Goal: Register for event/course

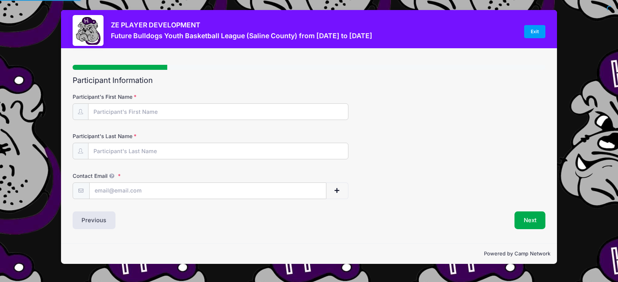
type input "[PERSON_NAME]"
type input "[EMAIL_ADDRESS][DOMAIN_NAME]"
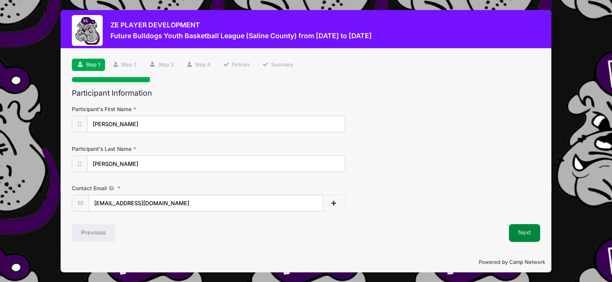
click at [526, 240] on button "Next" at bounding box center [524, 233] width 31 height 18
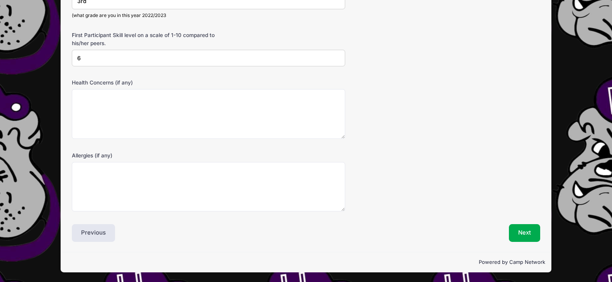
scroll to position [321, 0]
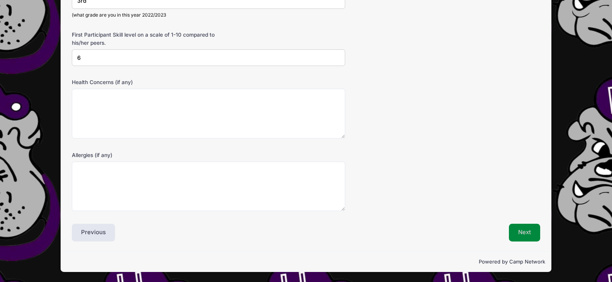
click at [518, 232] on button "Next" at bounding box center [524, 233] width 31 height 18
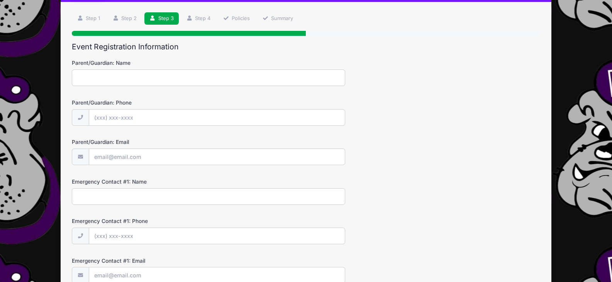
scroll to position [0, 0]
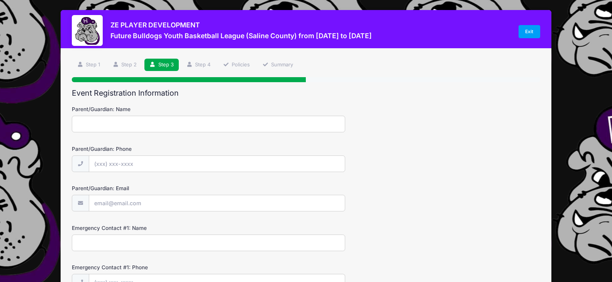
click at [104, 125] on input "Parent/Guardian: Name" at bounding box center [208, 124] width 273 height 17
type input "[PERSON_NAME]"
type input "[PHONE_NUMBER]"
type input "[EMAIL_ADDRESS][DOMAIN_NAME]"
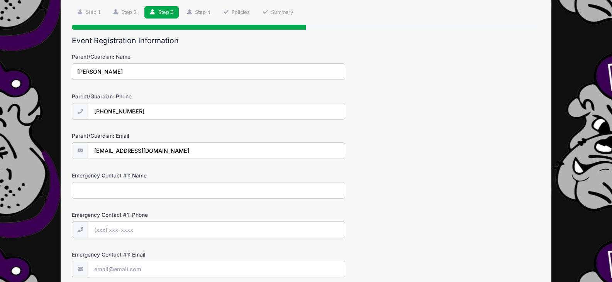
scroll to position [77, 0]
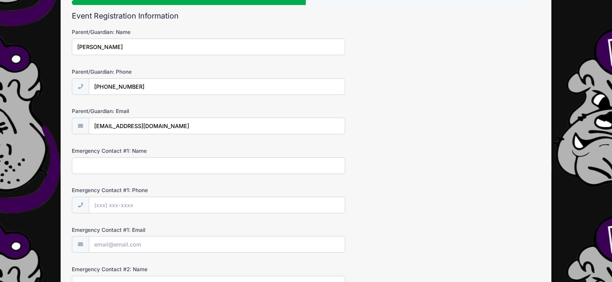
click at [109, 165] on input "Emergency Contact #1: Name" at bounding box center [208, 166] width 273 height 17
type input "[PERSON_NAME]"
click at [111, 203] on input "Emergency Contact #1: Phone" at bounding box center [217, 205] width 256 height 17
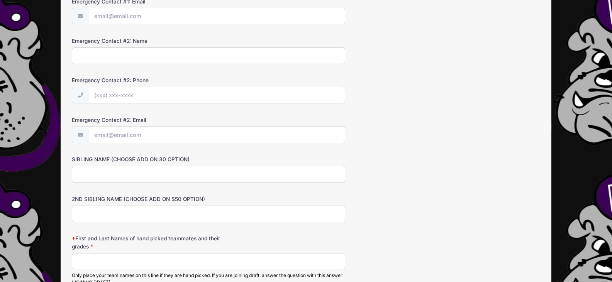
scroll to position [309, 0]
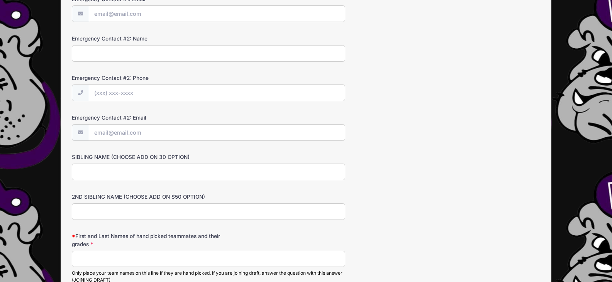
type input "[PHONE_NUMBER]"
click at [128, 172] on input "SIBLING NAME (CHOOSE ADD ON 30 OPTION)" at bounding box center [208, 172] width 273 height 17
click at [225, 196] on label "2ND SIBLING NAME (CHOOSE ADD ON $50 OPTION)" at bounding box center [150, 197] width 156 height 8
click at [225, 204] on input "2ND SIBLING NAME (CHOOSE ADD ON $50 OPTION)" at bounding box center [208, 212] width 273 height 17
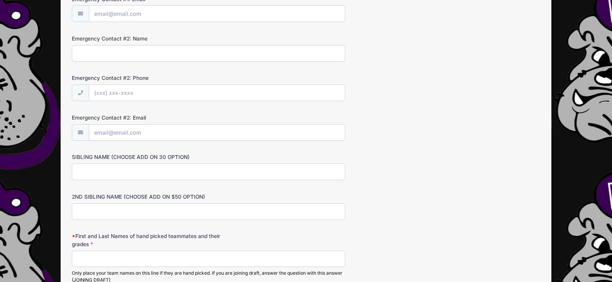
click at [137, 170] on input "SIBLING NAME (CHOOSE ADD ON 30 OPTION)" at bounding box center [208, 172] width 273 height 17
type input "[PERSON_NAME]"
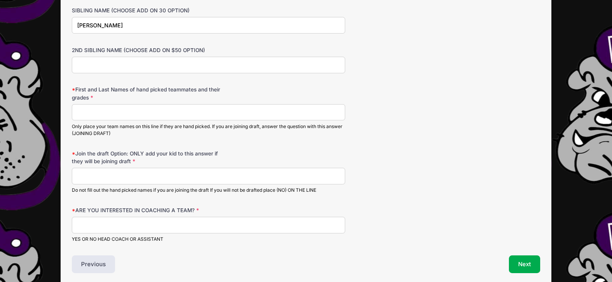
scroll to position [463, 0]
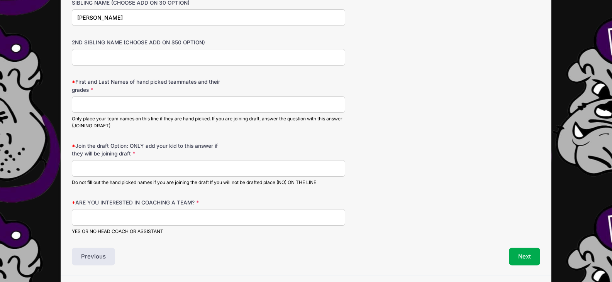
click at [130, 218] on input "ARE YOU INTERESTED IN COACHING A TEAM?" at bounding box center [208, 217] width 273 height 17
type input "no"
click at [101, 105] on input "First and Last Names of hand picked teammates and their grades" at bounding box center [208, 105] width 273 height 17
type input "[PERSON_NAME] 3rd, [PERSON_NAME] 3rd"
click at [525, 256] on button "Next" at bounding box center [524, 257] width 31 height 18
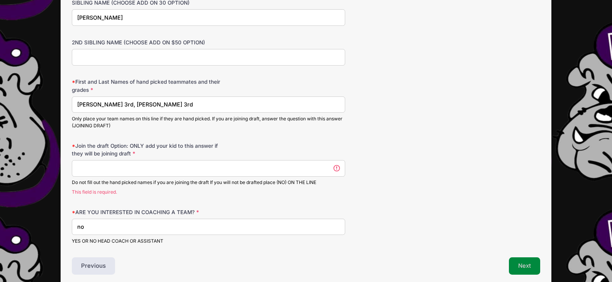
scroll to position [496, 0]
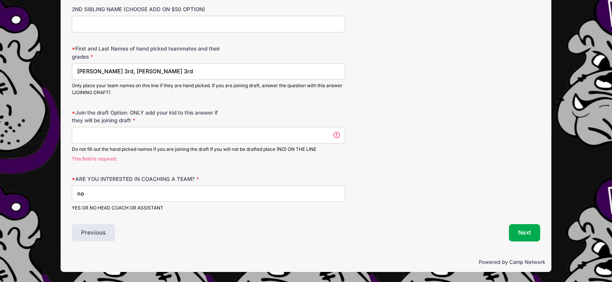
click at [133, 135] on input "Join the draft Option: ONLY add your kid to this answer if they will be joining…" at bounding box center [208, 135] width 273 height 17
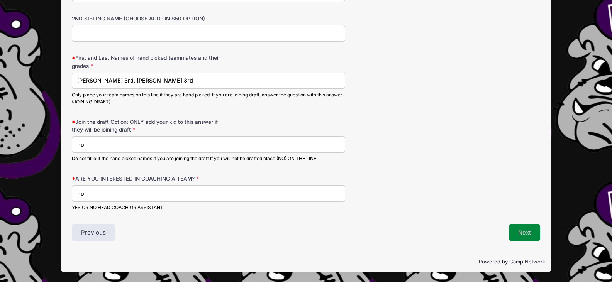
type input "no"
click at [534, 231] on button "Next" at bounding box center [524, 233] width 31 height 18
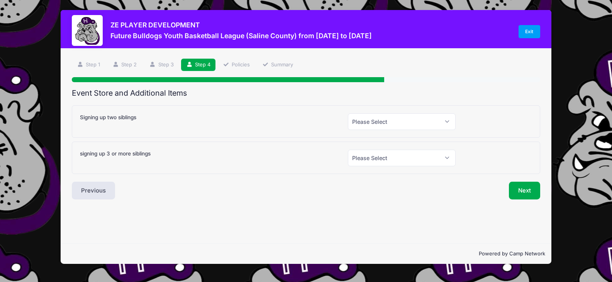
scroll to position [0, 0]
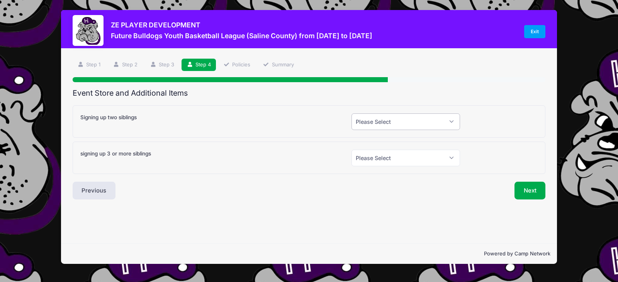
click at [448, 122] on select "Please Select Yes (+$30.00) No" at bounding box center [406, 122] width 109 height 17
select select "1"
click at [352, 114] on select "Please Select Yes (+$30.00) No" at bounding box center [406, 122] width 109 height 17
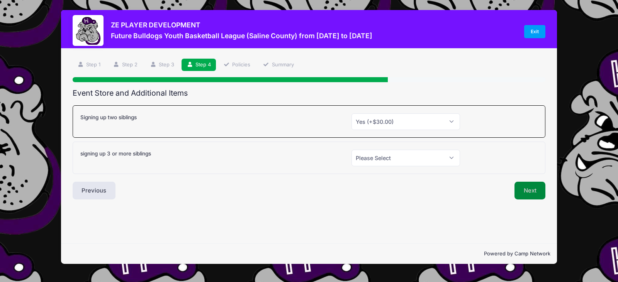
click at [527, 192] on button "Next" at bounding box center [530, 191] width 31 height 18
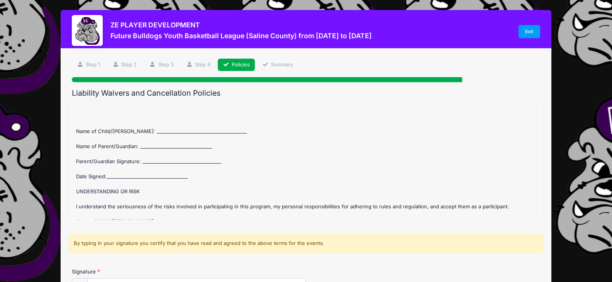
scroll to position [193, 0]
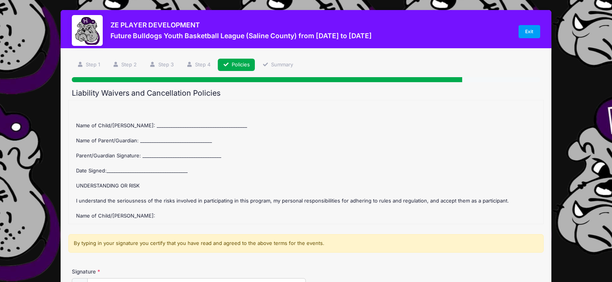
click at [138, 124] on div "Future Bulldogs Youth Basketball League (Saline County) Refund Policy : Once th…" at bounding box center [307, 162] width 468 height 116
click at [145, 128] on div "Future Bulldogs Youth Basketball League (Saline County) Refund Policy : Once th…" at bounding box center [307, 162] width 468 height 116
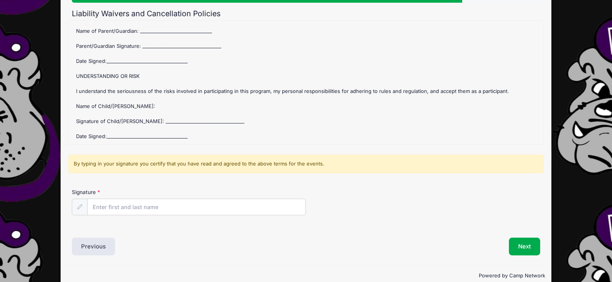
scroll to position [94, 0]
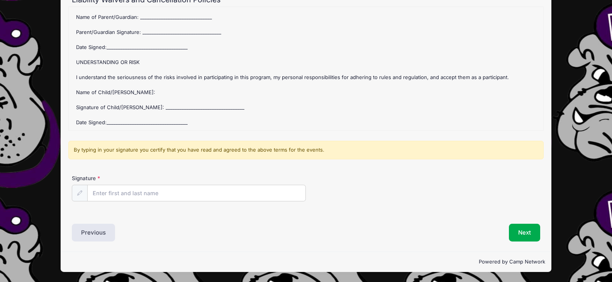
click at [150, 103] on div "Future Bulldogs Youth Basketball League (Saline County) Refund Policy : Once th…" at bounding box center [307, 69] width 468 height 116
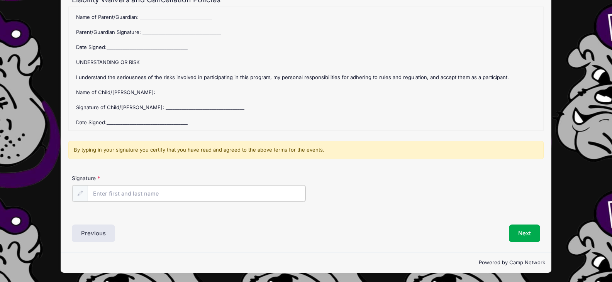
click at [181, 193] on input "Signature" at bounding box center [197, 193] width 218 height 17
type input "[PERSON_NAME]"
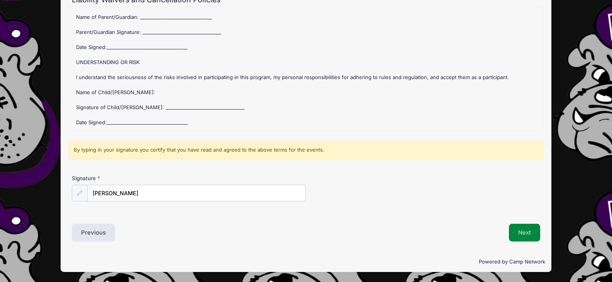
click at [515, 238] on button "Next" at bounding box center [524, 233] width 31 height 18
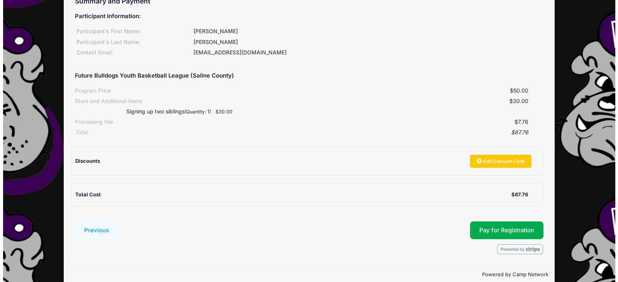
scroll to position [105, 0]
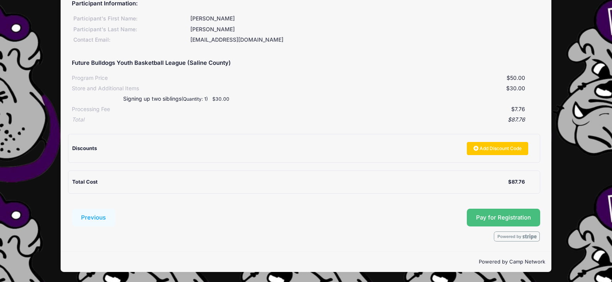
click at [515, 216] on button "Pay for Registration" at bounding box center [503, 218] width 73 height 18
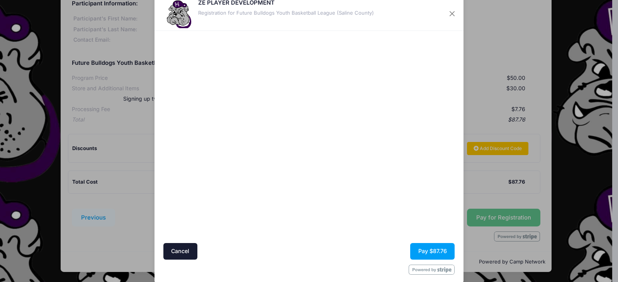
scroll to position [29, 0]
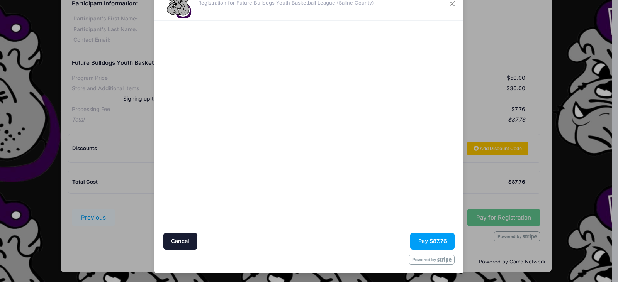
click at [325, 197] on div at bounding box center [384, 127] width 142 height 205
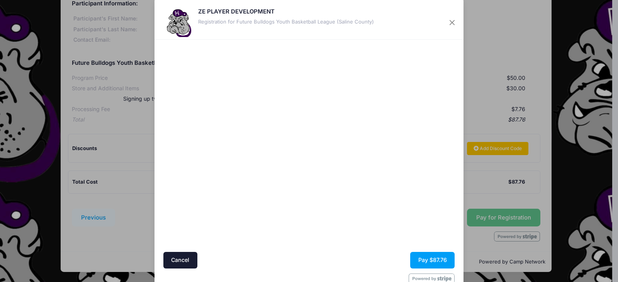
scroll to position [0, 0]
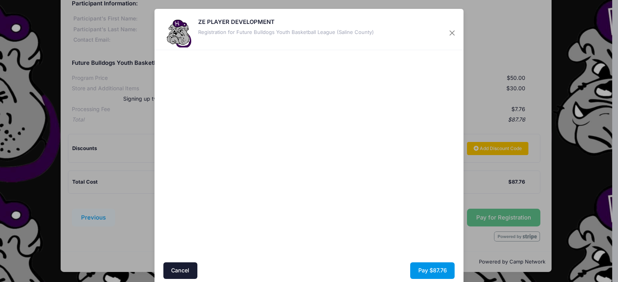
click at [425, 272] on button "Pay $87.76" at bounding box center [432, 271] width 44 height 17
